Goal: Task Accomplishment & Management: Complete application form

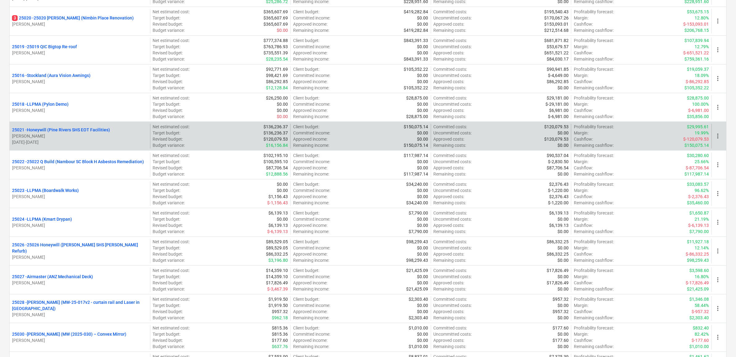
scroll to position [502, 0]
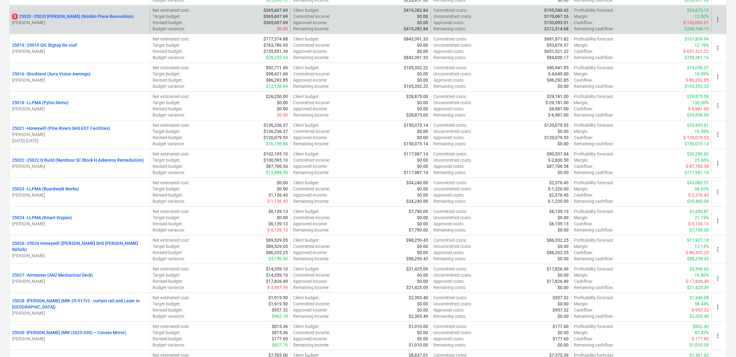
click at [60, 11] on div "3 25020 - 25020 [PERSON_NAME] (Nimbin Place Renovation) [PERSON_NAME]" at bounding box center [80, 19] width 140 height 25
click at [61, 18] on p "3 25020 - 25020 [PERSON_NAME] (Nimbin Place Renovation)" at bounding box center [73, 16] width 122 height 6
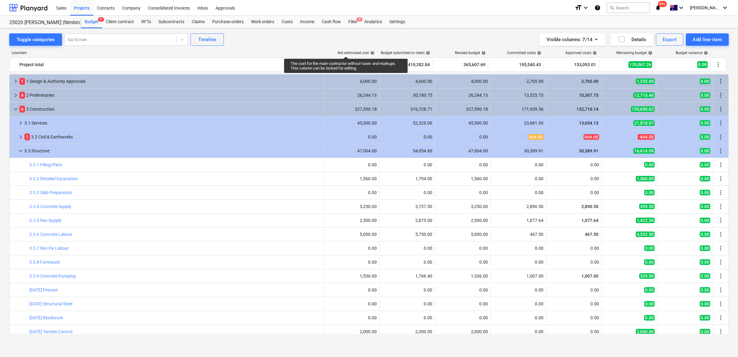
scroll to position [245, 0]
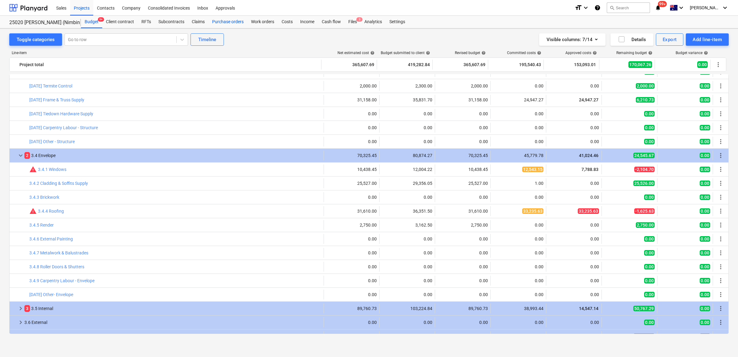
click at [234, 22] on div "Purchase orders" at bounding box center [227, 22] width 39 height 12
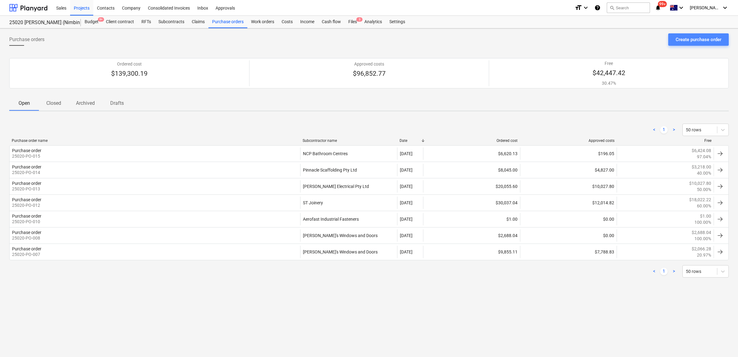
click at [688, 40] on div "Create purchase order" at bounding box center [698, 40] width 46 height 8
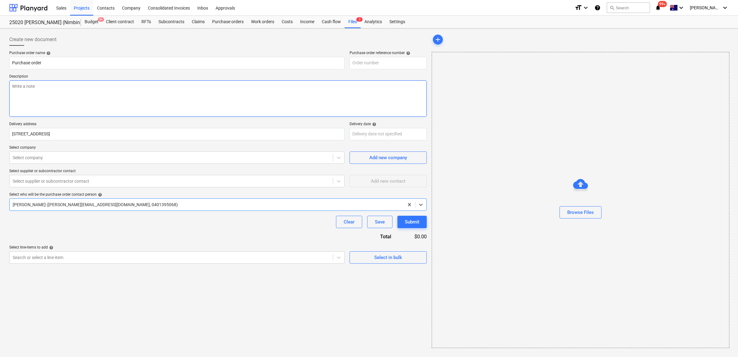
type textarea "x"
type input "25020-PO-017"
click at [29, 86] on textarea at bounding box center [217, 98] width 417 height 36
type textarea "x"
type textarea "W"
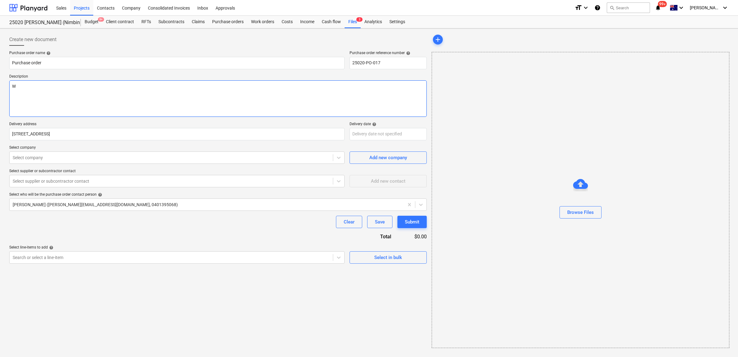
type textarea "x"
type textarea "WA"
type textarea "x"
type textarea "WAt"
type textarea "x"
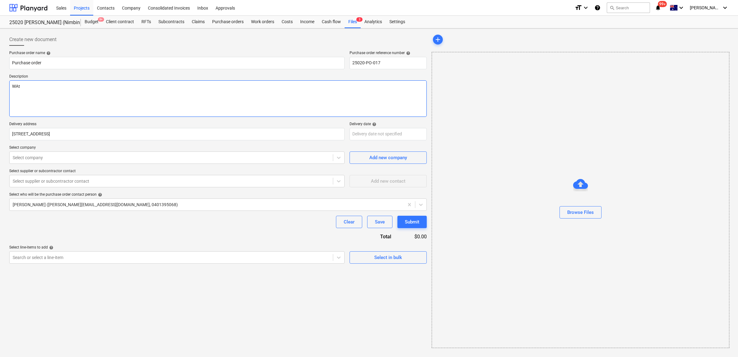
type textarea "WAte"
type textarea "x"
type textarea "WAter"
type textarea "x"
type textarea "WAte"
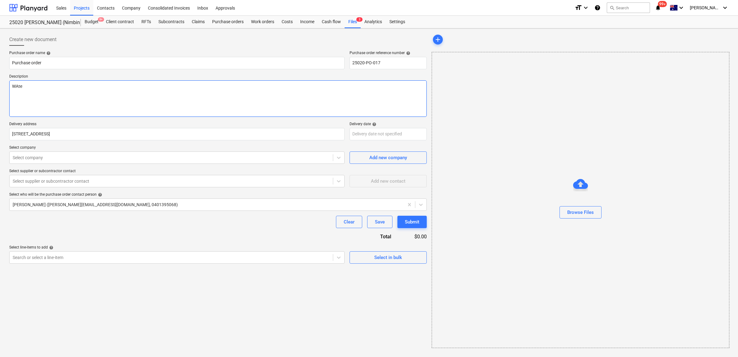
type textarea "x"
type textarea "WAt"
type textarea "x"
type textarea "WA"
type textarea "x"
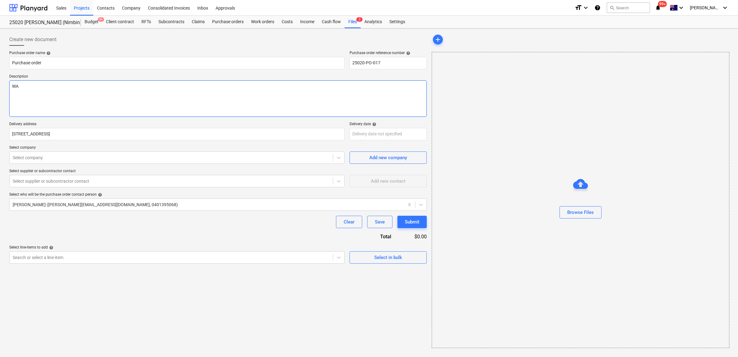
type textarea "W"
type textarea "x"
type textarea "Wa"
type textarea "x"
type textarea "Wat"
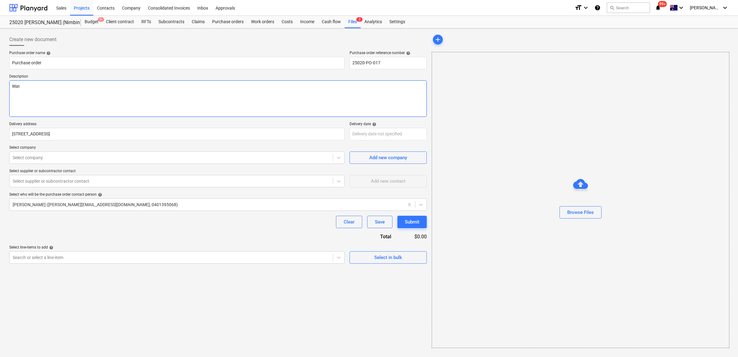
type textarea "x"
type textarea "Wate"
type textarea "x"
type textarea "Water"
type textarea "x"
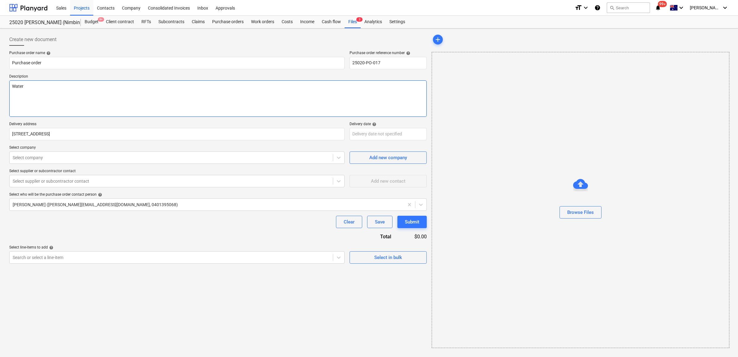
type textarea "Waterp"
type textarea "x"
type textarea "Waterpr"
type textarea "x"
type textarea "Waterpro"
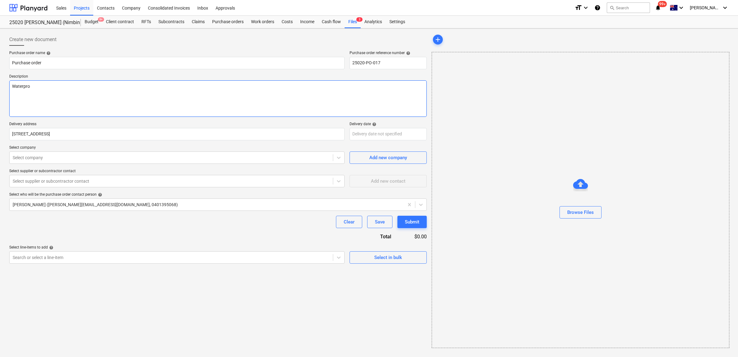
type textarea "x"
type textarea "Waterproo"
type textarea "x"
type textarea "Waterproof"
type textarea "x"
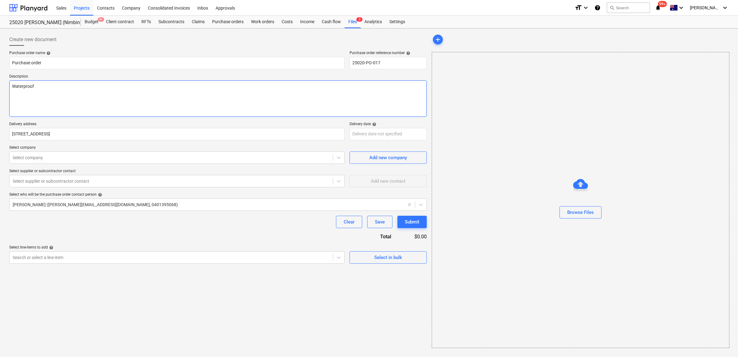
type textarea "Waterproof"
type textarea "x"
type textarea "Waterproof i"
type textarea "x"
type textarea "Waterproof ig"
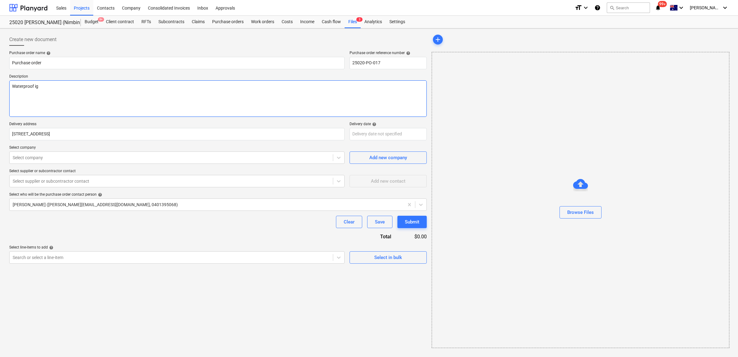
type textarea "x"
type textarea "Waterproof ig"
type textarea "x"
type textarea "Waterproof ig t"
type textarea "x"
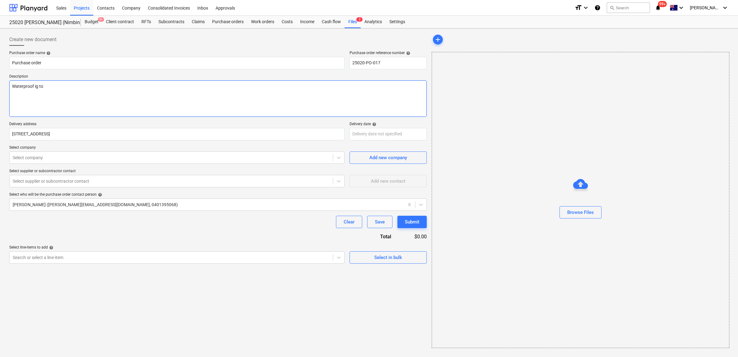
type textarea "Waterproof ig to"
type textarea "x"
type textarea "Waterproof ig to"
type textarea "x"
type textarea "Waterproof ig t"
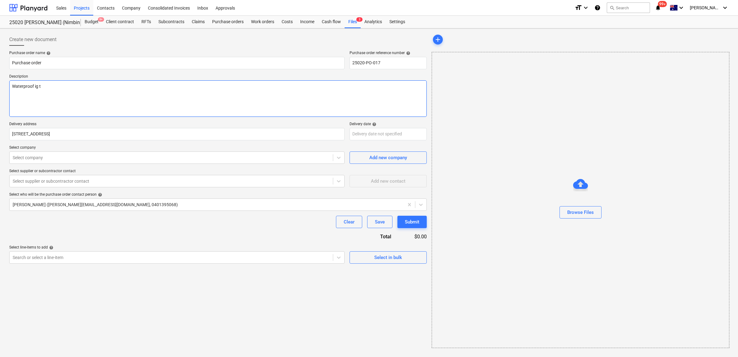
type textarea "x"
type textarea "Waterproof ig"
type textarea "x"
type textarea "Waterproof ig"
type textarea "x"
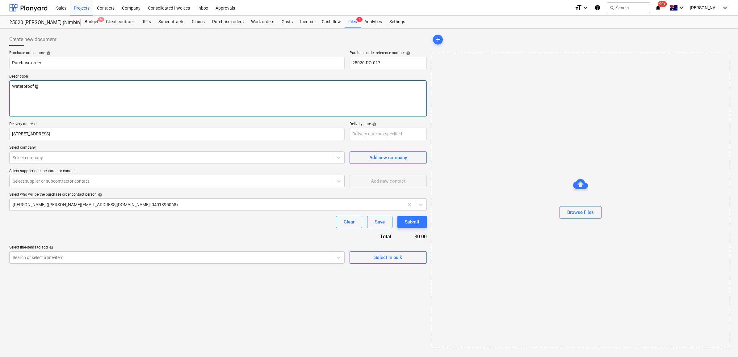
type textarea "Waterproof i"
type textarea "x"
type textarea "Waterproof"
type textarea "x"
type textarea "Waterproof"
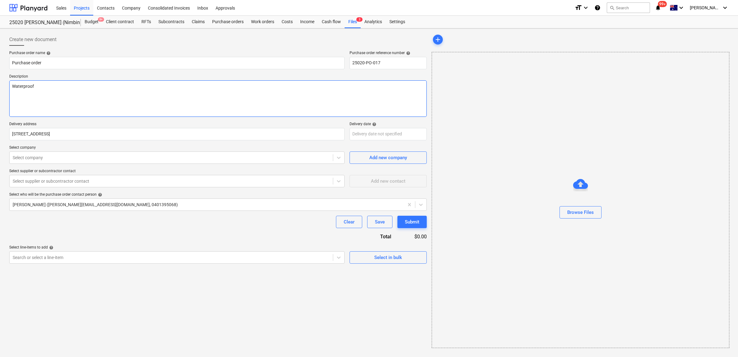
type textarea "x"
type textarea "Waterproofi"
type textarea "x"
type textarea "Waterproofin"
type textarea "x"
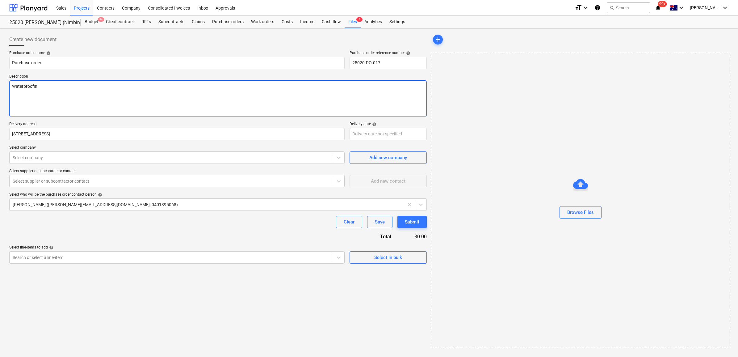
type textarea "Waterproofing"
type textarea "x"
type textarea "Waterproofing"
type textarea "x"
type textarea "Waterproofing t"
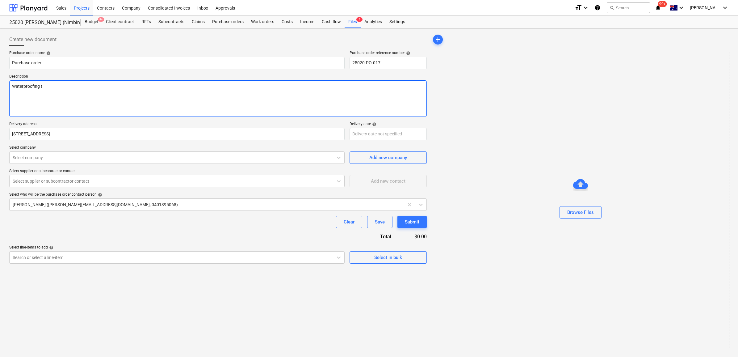
type textarea "x"
type textarea "Waterproofing to"
type textarea "x"
type textarea "Waterproofing to"
type textarea "x"
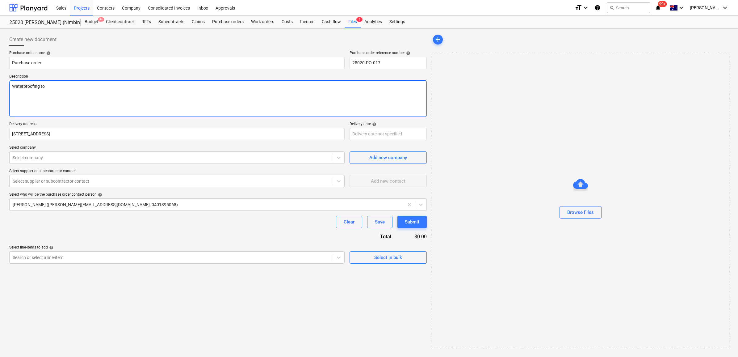
type textarea "Waterproofing to A"
type textarea "x"
type textarea "Waterproofing to Al"
type textarea "x"
type textarea "Waterproofing to Alu"
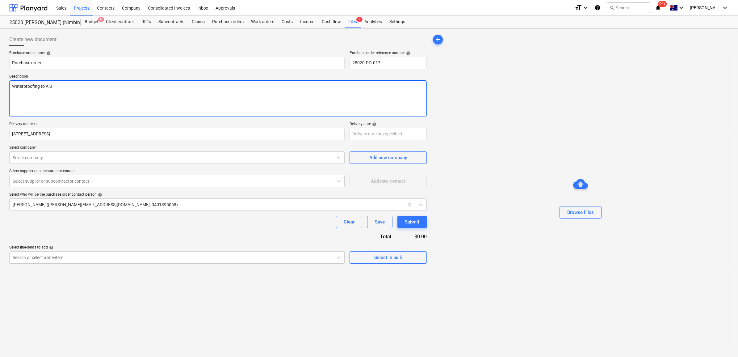
type textarea "x"
type textarea "Waterproofing to [PERSON_NAME]"
type textarea "x"
type textarea "Waterproofing to Alunr"
type textarea "x"
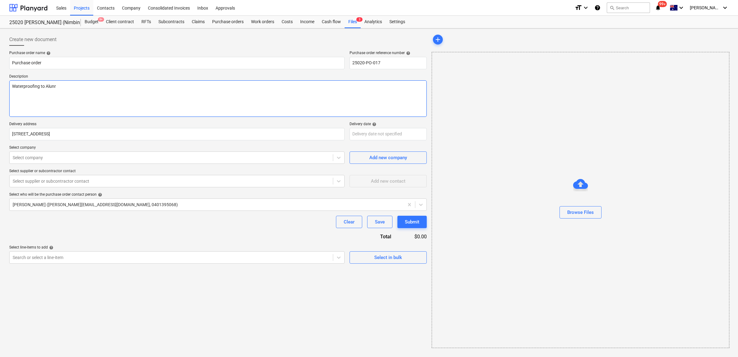
type textarea "Waterproofing to Alunry"
type textarea "x"
type textarea "Waterproofing to Alunr"
type textarea "x"
type textarea "Waterproofing to [PERSON_NAME]"
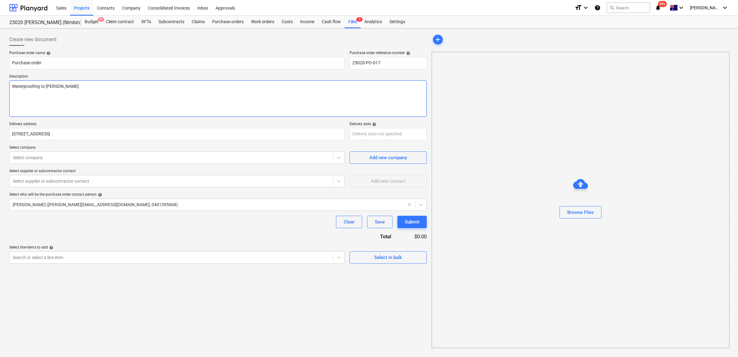
type textarea "x"
type textarea "Waterproofing to Alu"
type textarea "x"
type textarea "Waterproofing to Al"
type textarea "x"
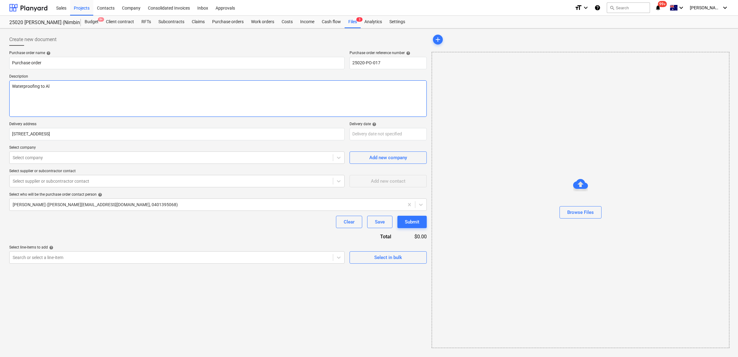
type textarea "Waterproofing to A"
type textarea "x"
type textarea "Waterproofing to"
type textarea "x"
type textarea "Waterproofing to L"
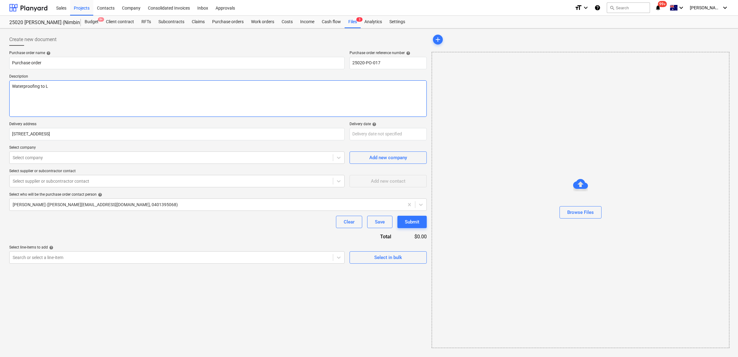
type textarea "x"
type textarea "Waterproofing to La"
type textarea "x"
type textarea "Waterproofing to [PERSON_NAME]"
type textarea "x"
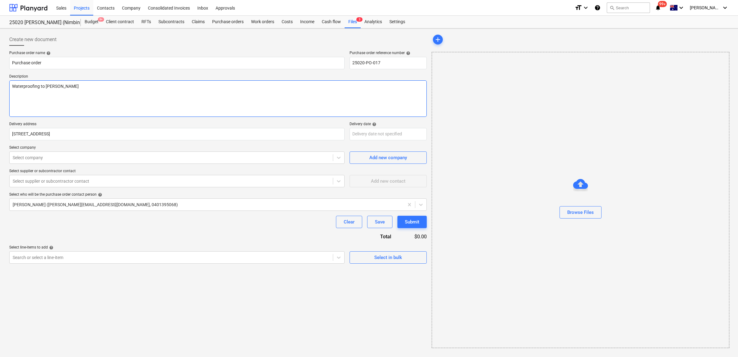
type textarea "Waterproofing to Laun"
type textarea "x"
type textarea "Waterproofing to [GEOGRAPHIC_DATA]"
type textarea "x"
type textarea "Waterproofing to Laundr"
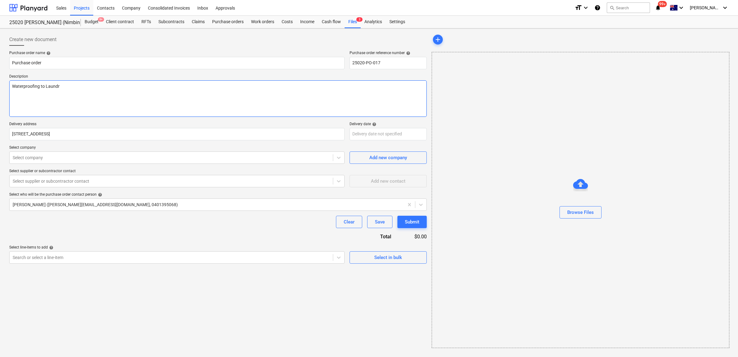
type textarea "x"
type textarea "Waterproofing to Laundry"
type textarea "x"
type textarea "Waterproofing to Laundry,"
type textarea "x"
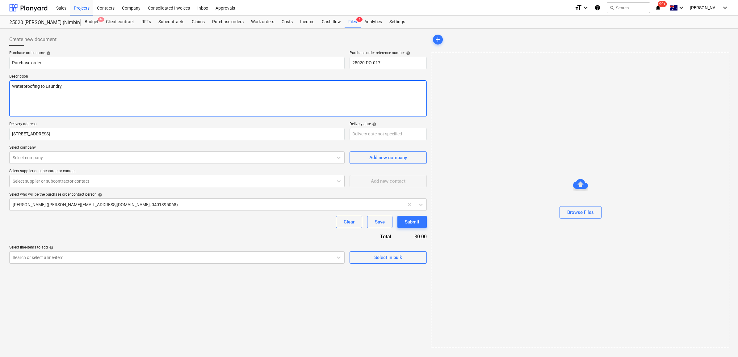
type textarea "Waterproofing to Laundry,"
type textarea "x"
type textarea "Waterproofing to Laundry, E"
type textarea "x"
type textarea "Waterproofing to Laundry, En"
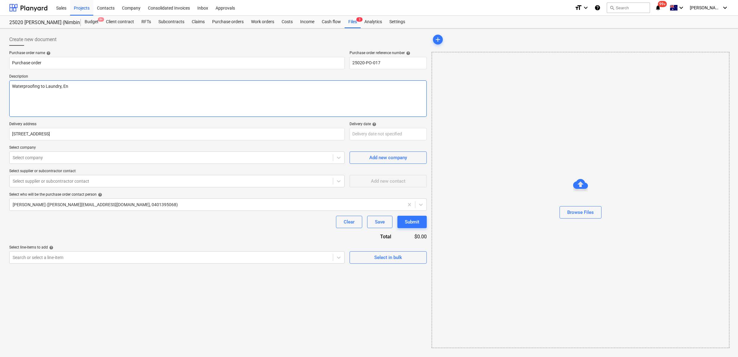
type textarea "x"
type textarea "Waterproofing to Laundry, Ens"
type textarea "x"
type textarea "Waterproofing to Laundry, Ensu"
type textarea "x"
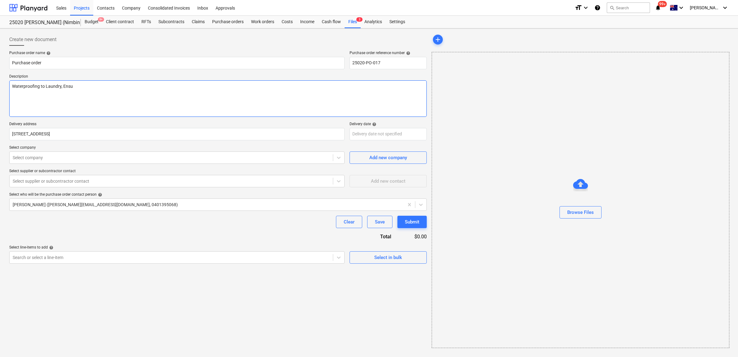
type textarea "Waterproofing to Laundry, Ensui"
type textarea "x"
type textarea "Waterproofing to Laundry, Ensuit"
type textarea "x"
type textarea "Waterproofing to Laundry, Ensuite"
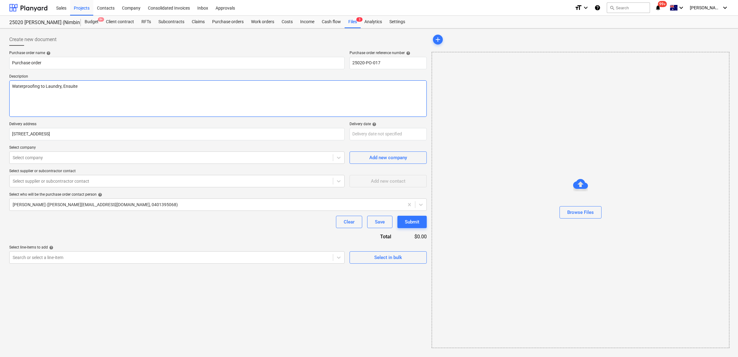
type textarea "x"
type textarea "Waterproofing to Laundry, Ensuite,"
type textarea "x"
type textarea "Waterproofing to Laundry, Ensuite,"
type textarea "x"
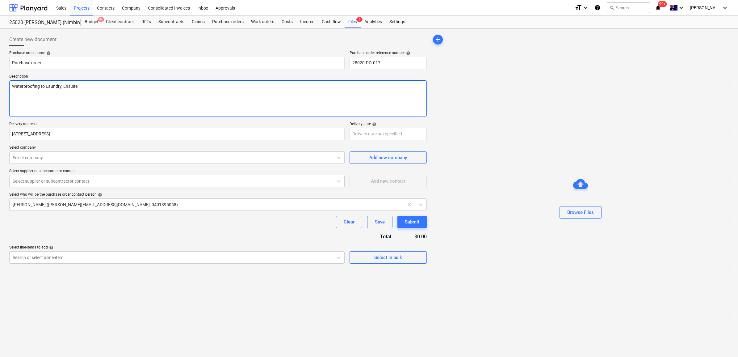
type textarea "Waterproofing to Laundry, Ensuite, P"
type textarea "x"
type textarea "Waterproofing to Laundry, Ensuite, Po"
type textarea "x"
type textarea "Waterproofing to Laundry, Ensuite, Pow"
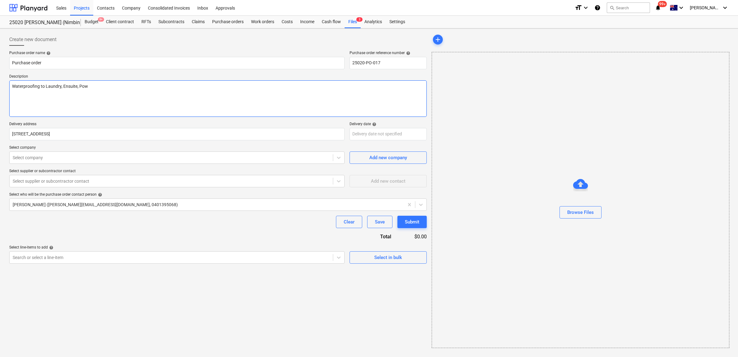
type textarea "x"
type textarea "Waterproofing to Laundry, Ensuite, Powd"
type textarea "x"
type textarea "Waterproofing to Laundry, Ensuite, Powde"
type textarea "x"
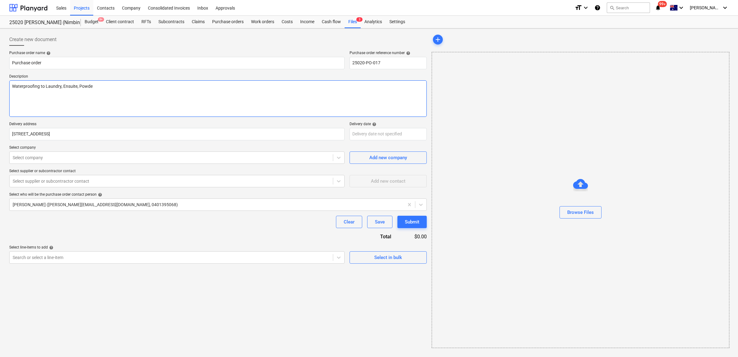
type textarea "Waterproofing to Laundry, Ensuite, Powder"
type textarea "x"
type textarea "Waterproofing to Laundry, Ensuite, Powderr"
type textarea "x"
type textarea "Waterproofing to Laundry, Ensuite, Powder"
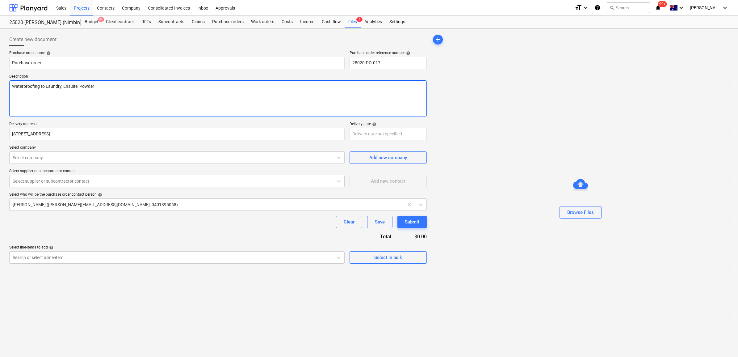
type textarea "x"
type textarea "Waterproofing to Laundry, Ensuite, Powder"
type textarea "x"
type textarea "Waterproofing to Laundry, Ensuite, Powder r"
type textarea "x"
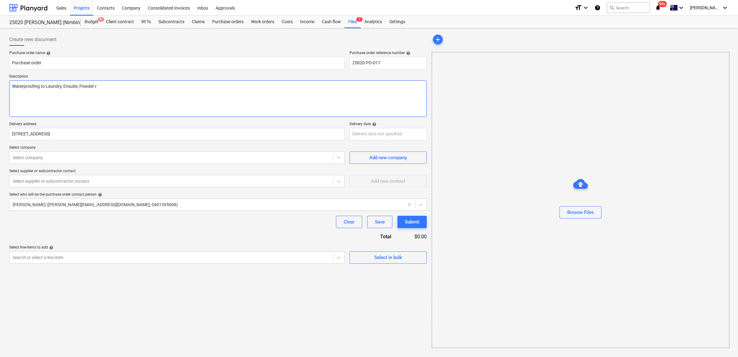
type textarea "Waterproofing to Laundry, Ensuite, Powder ro"
type textarea "x"
type textarea "Waterproofing to Laundry, Ensuite, Powder roo"
type textarea "x"
type textarea "Waterproofing to Laundry, Ensuite, Powder room"
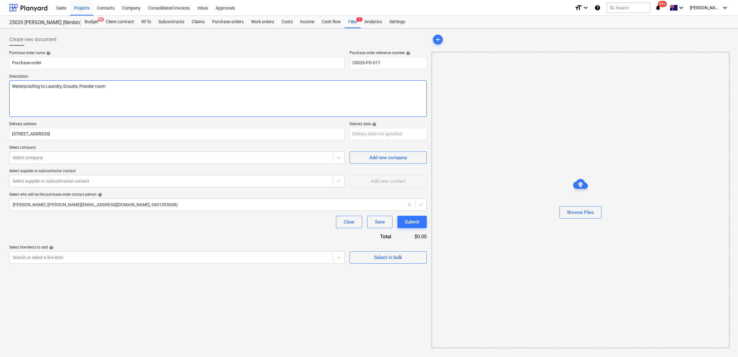
type textarea "x"
type textarea "Waterproofing to Laundry, Ensuite, Powder room."
type textarea "x"
type textarea "Waterproofing to Laundry, Ensuite, Powder room."
type textarea "x"
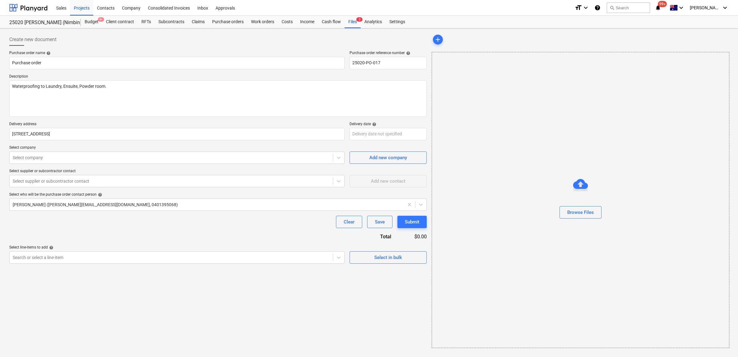
click at [65, 150] on p "Select company" at bounding box center [176, 148] width 335 height 6
click at [62, 154] on div at bounding box center [171, 157] width 317 height 6
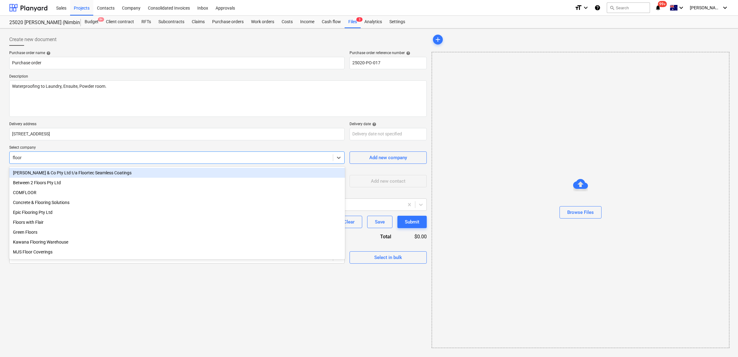
type input "floor"
click at [33, 155] on div at bounding box center [171, 157] width 317 height 6
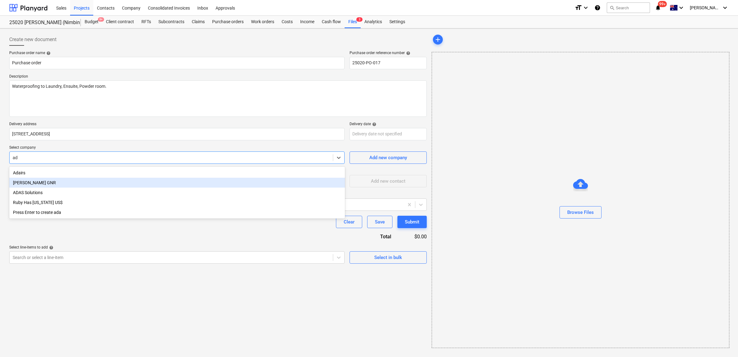
type input "a"
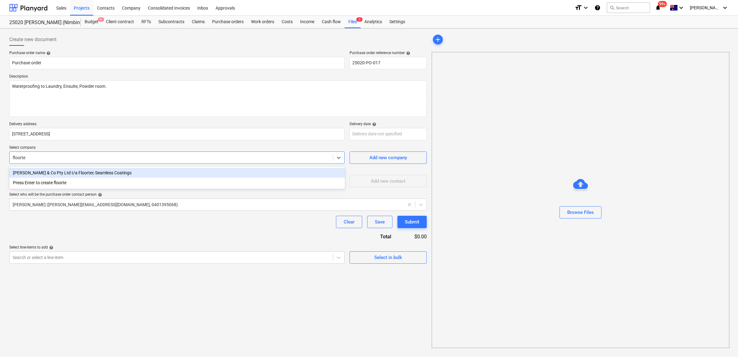
type input "floortec"
click at [74, 172] on div "[PERSON_NAME] & Co Pty Ltd t/a Floortec Seamless Coatings" at bounding box center [177, 173] width 336 height 10
type textarea "x"
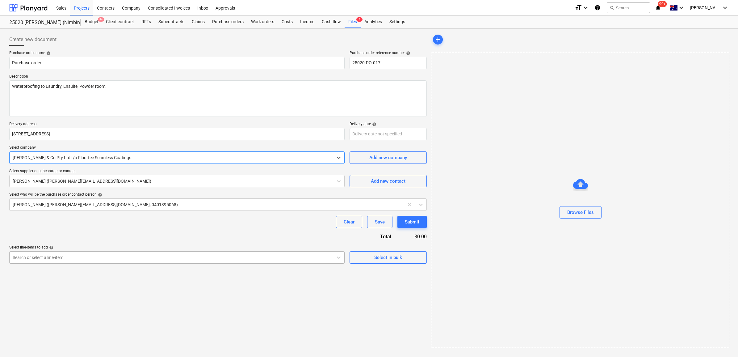
type textarea "x"
click at [105, 255] on div at bounding box center [171, 257] width 317 height 6
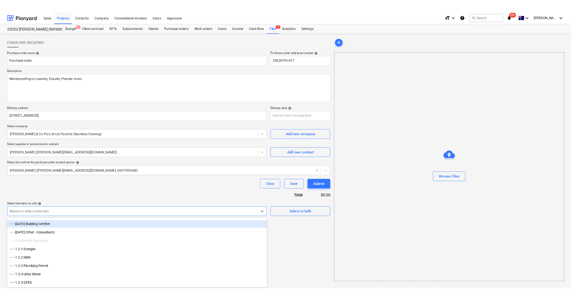
scroll to position [171, 0]
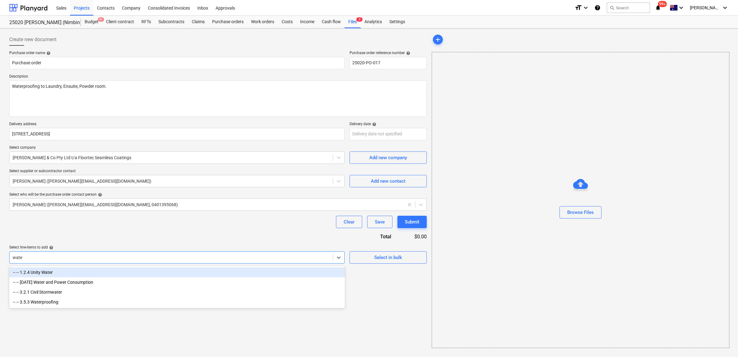
type input "water"
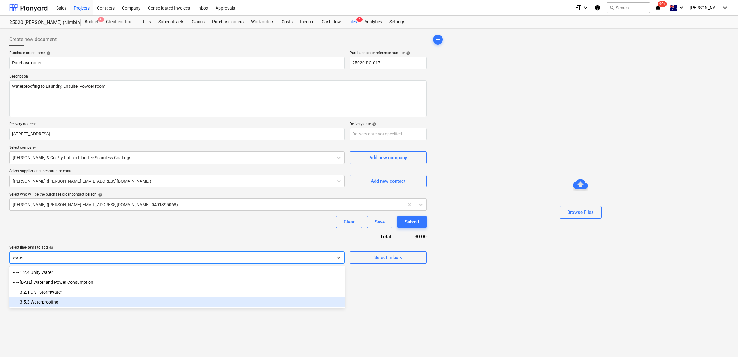
click at [55, 301] on div "-- -- 3.5.3 Waterproofing" at bounding box center [177, 302] width 336 height 10
type textarea "x"
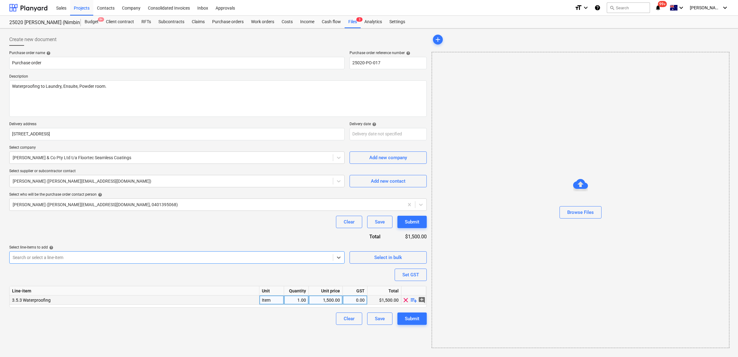
type textarea "x"
click at [325, 299] on div "1,500.00" at bounding box center [325, 299] width 29 height 9
type input "1"
type textarea "x"
click at [361, 301] on div "0.00" at bounding box center [354, 299] width 19 height 9
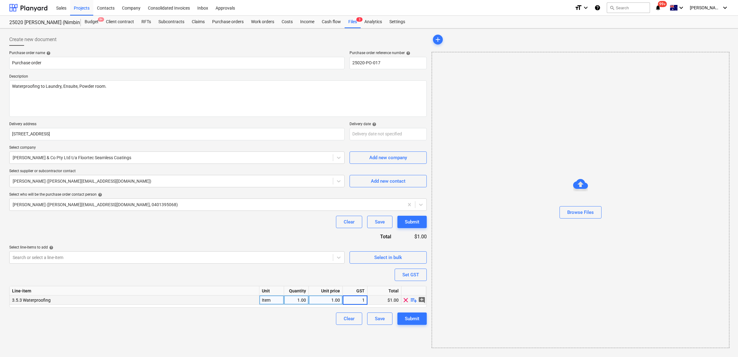
type input "10"
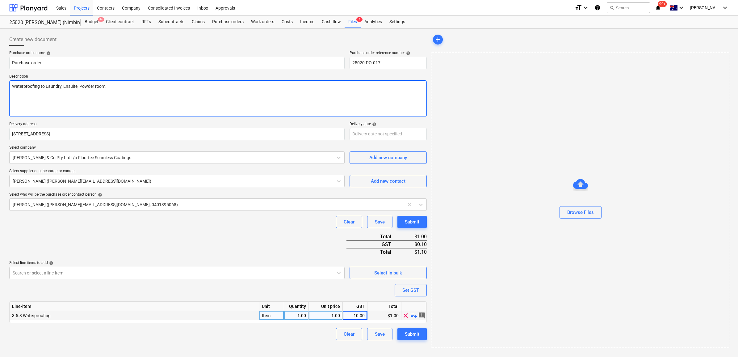
click at [24, 96] on textarea "Waterproofing to Laundry, Ensuite, Powder room." at bounding box center [217, 98] width 417 height 36
click at [389, 141] on div "Purchase order name help Purchase order Purchase order reference number help 25…" at bounding box center [217, 195] width 417 height 289
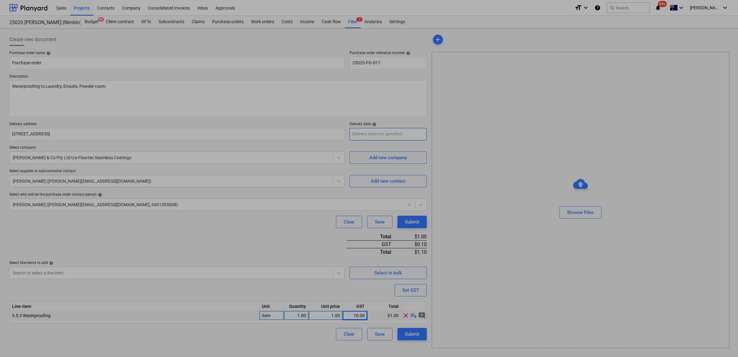
click at [390, 137] on body "Sales Projects Contacts Company Consolidated Invoices Inbox Approvals format_si…" at bounding box center [369, 178] width 738 height 357
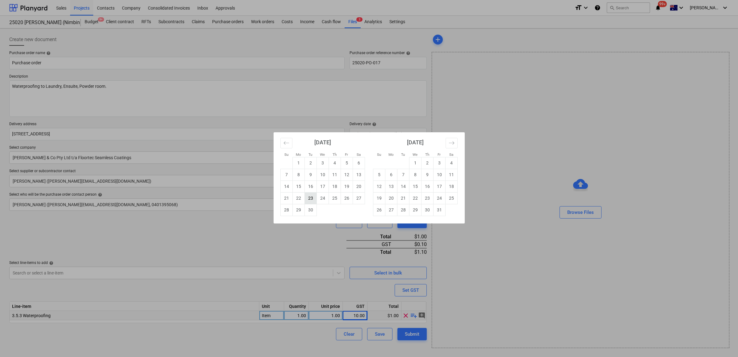
click at [316, 197] on td "23" at bounding box center [310, 198] width 12 height 12
type textarea "x"
type input "[DATE]"
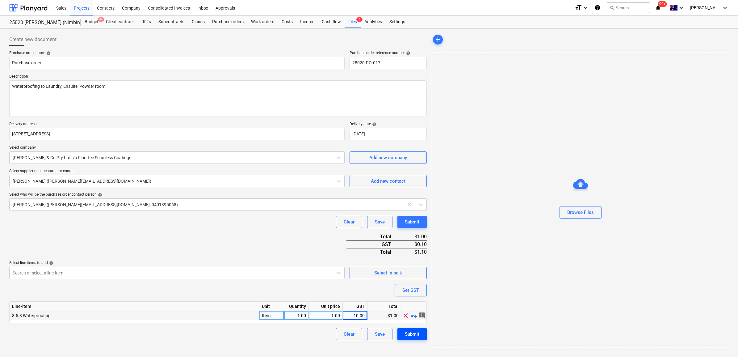
click at [411, 328] on button "Submit" at bounding box center [411, 334] width 29 height 12
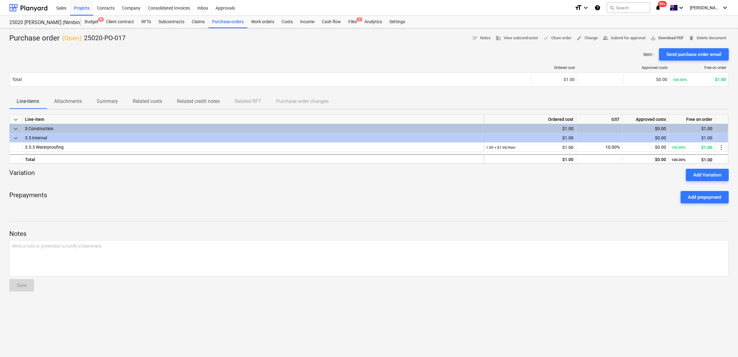
click at [671, 38] on span "save_alt Download PDF" at bounding box center [666, 38] width 33 height 7
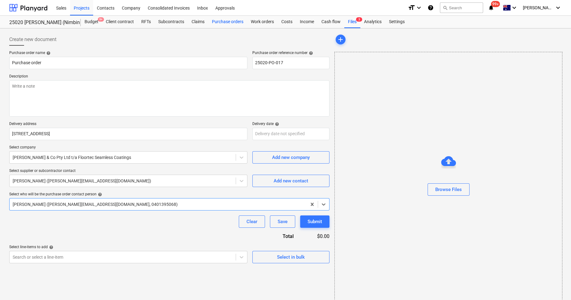
click at [236, 23] on div "Purchase orders" at bounding box center [227, 22] width 39 height 12
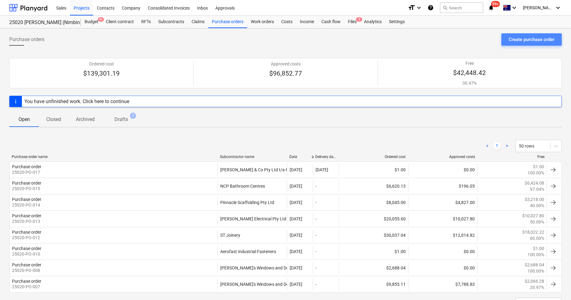
click at [531, 40] on div "Create purchase order" at bounding box center [532, 40] width 46 height 8
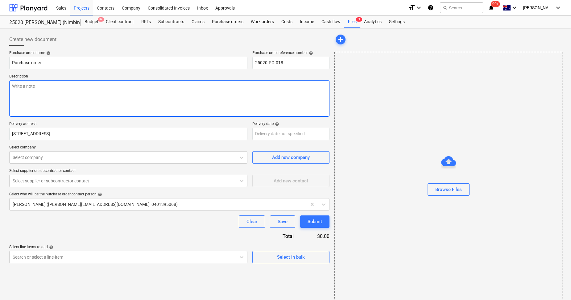
click at [55, 92] on textarea at bounding box center [169, 98] width 320 height 36
type textarea "x"
type textarea "T"
type textarea "x"
type textarea "Ti"
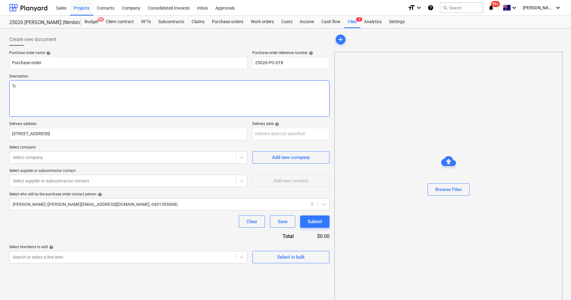
type textarea "x"
type textarea "Til"
type textarea "x"
type textarea "Tili"
type textarea "x"
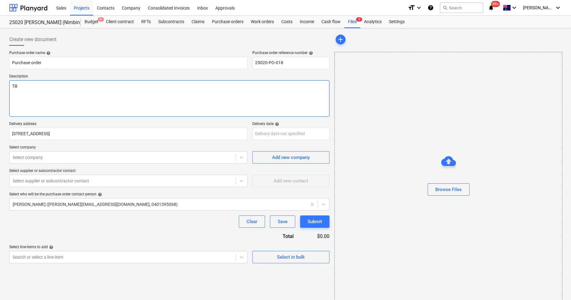
type textarea "Tilin"
type textarea "x"
type textarea "Tiling"
type textarea "x"
type textarea "Tiling"
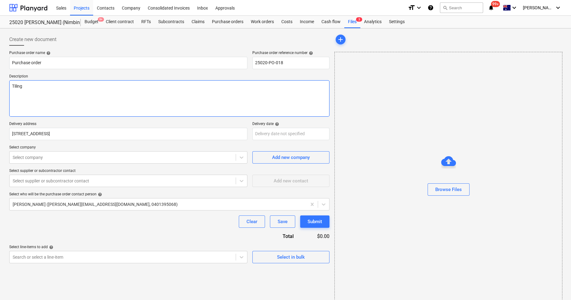
type textarea "x"
type textarea "Tiling t"
click at [49, 90] on textarea "Tiling to Laundry" at bounding box center [169, 98] width 320 height 36
click at [60, 103] on textarea "Tiling to Laundry Floor & splash back Ensuite/ pdr floor ensuite wall full heig…" at bounding box center [169, 98] width 320 height 36
click at [284, 132] on body "Sales Projects Contacts Company Consolidated Invoices Inbox Approvals format_si…" at bounding box center [285, 150] width 571 height 300
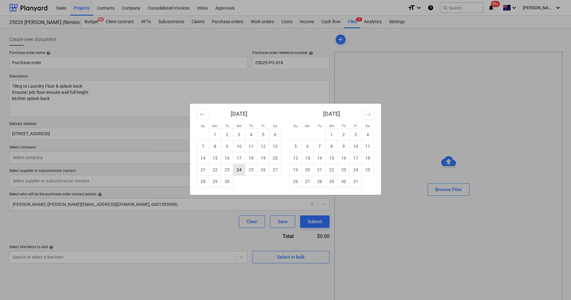
click at [236, 168] on td "24" at bounding box center [239, 170] width 12 height 12
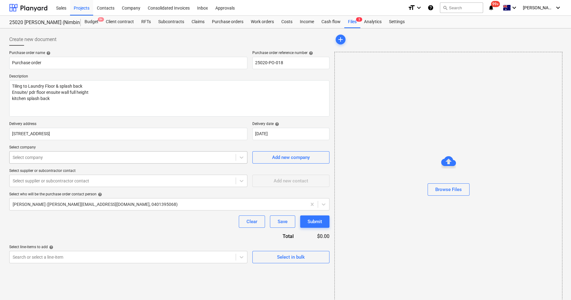
drag, startPoint x: 32, startPoint y: 159, endPoint x: 46, endPoint y: 153, distance: 14.9
click at [32, 159] on div at bounding box center [123, 157] width 220 height 6
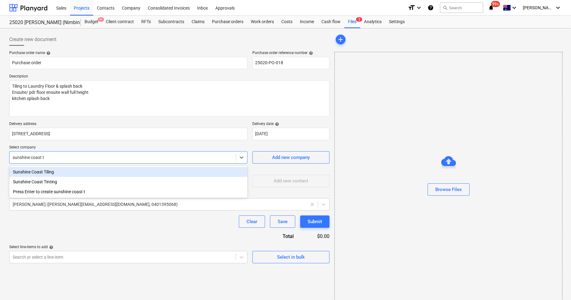
click at [63, 171] on div "Sunshine Coast Tiling" at bounding box center [128, 172] width 238 height 10
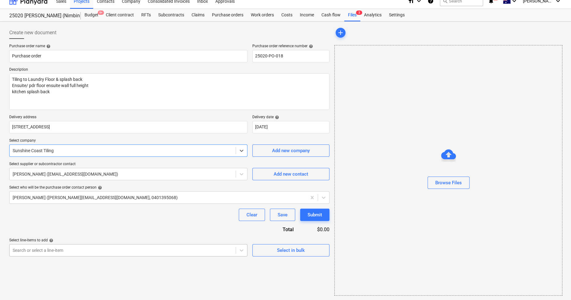
click at [71, 249] on body "Sales Projects Contacts Company Consolidated Invoices Inbox Approvals format_si…" at bounding box center [285, 143] width 571 height 300
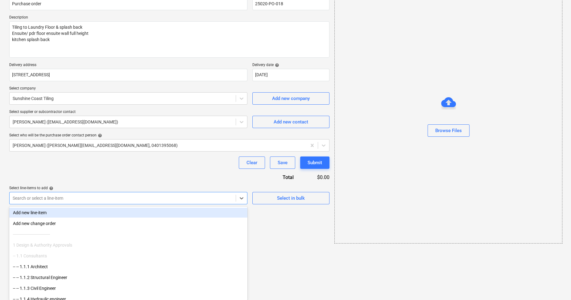
click at [96, 199] on div "Purchase order name help Purchase order Purchase order reference number help 25…" at bounding box center [169, 98] width 320 height 213
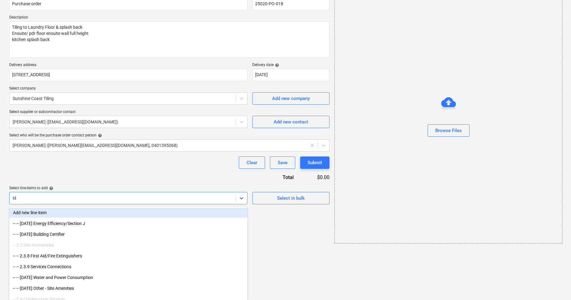
scroll to position [7, 0]
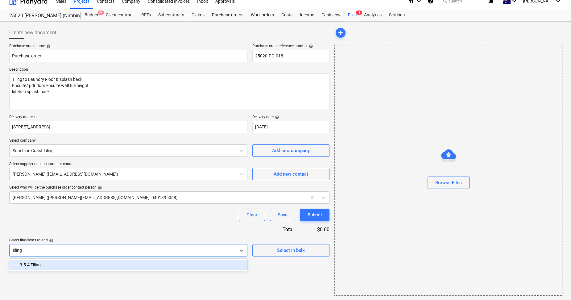
click at [45, 263] on div "-- -- 3.5.4 Tiling" at bounding box center [128, 265] width 238 height 10
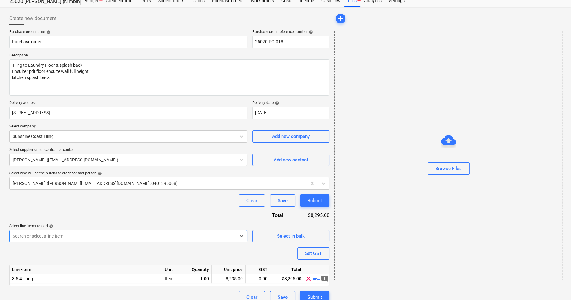
scroll to position [29, 0]
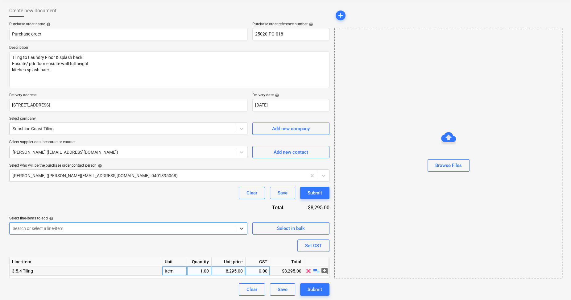
click at [229, 270] on div "8,295.00" at bounding box center [228, 270] width 29 height 9
click at [212, 288] on div "Clear Save Submit" at bounding box center [169, 289] width 320 height 12
click at [264, 272] on div "0.00" at bounding box center [257, 270] width 19 height 9
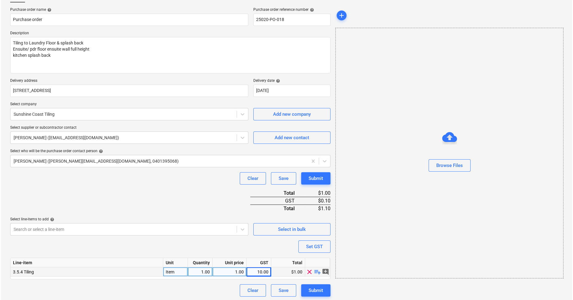
scroll to position [44, 0]
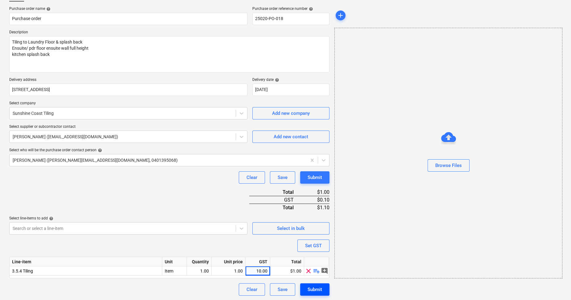
click at [313, 289] on div "Submit" at bounding box center [315, 290] width 15 height 8
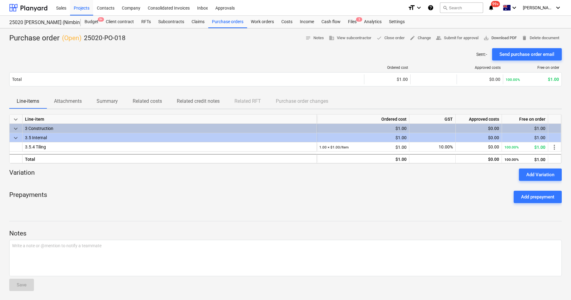
click at [496, 36] on span "save_alt Download PDF" at bounding box center [500, 38] width 33 height 7
click at [227, 209] on div "Purchase order ( Open ) 25020-PO-018 notes Notes business View subcontractor do…" at bounding box center [285, 164] width 571 height 273
